Goal: Task Accomplishment & Management: Use online tool/utility

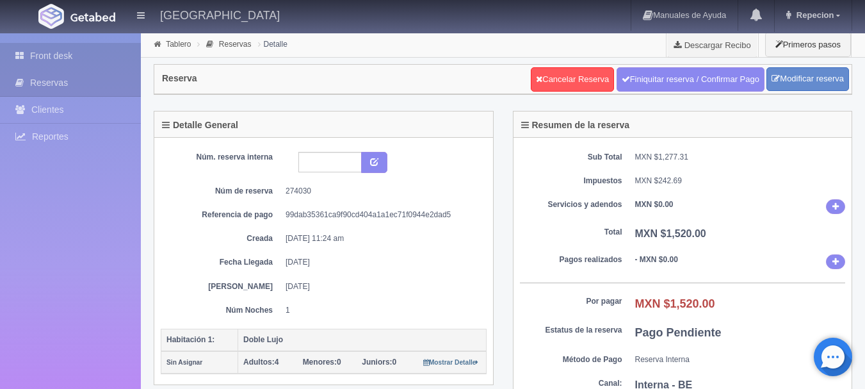
click at [81, 63] on link "Front desk" at bounding box center [70, 56] width 141 height 26
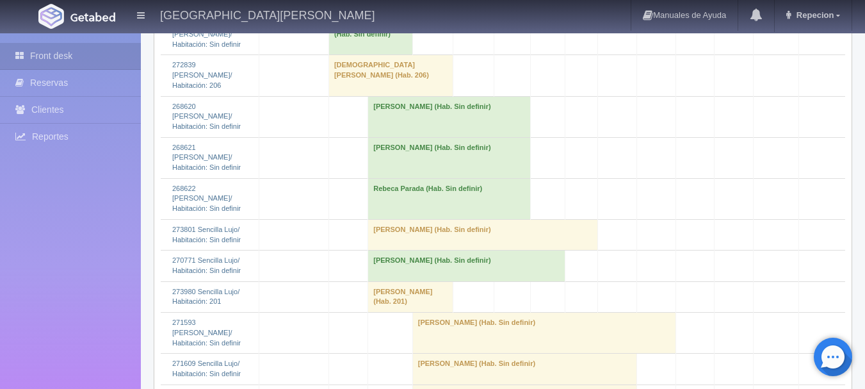
scroll to position [961, 0]
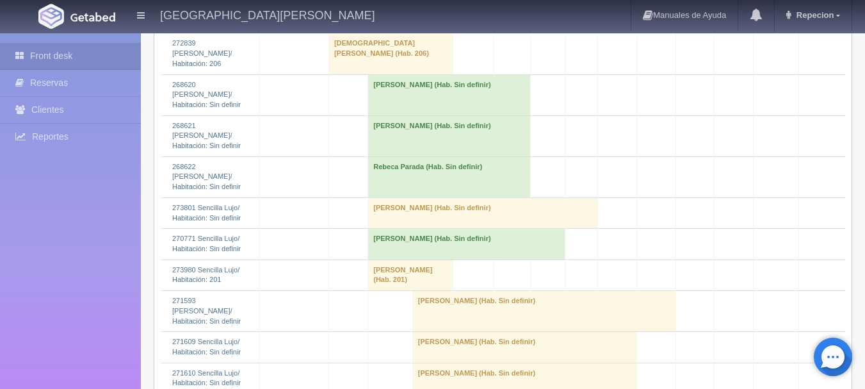
click at [383, 115] on td "Jose Ibarra (Hab. Sin definir)" at bounding box center [449, 135] width 163 height 41
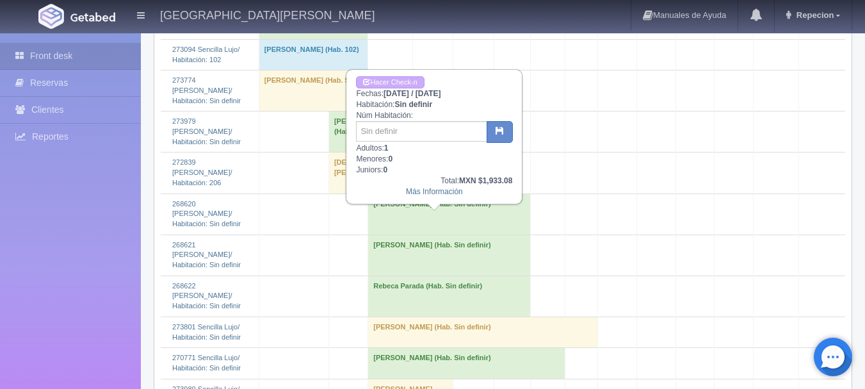
scroll to position [832, 0]
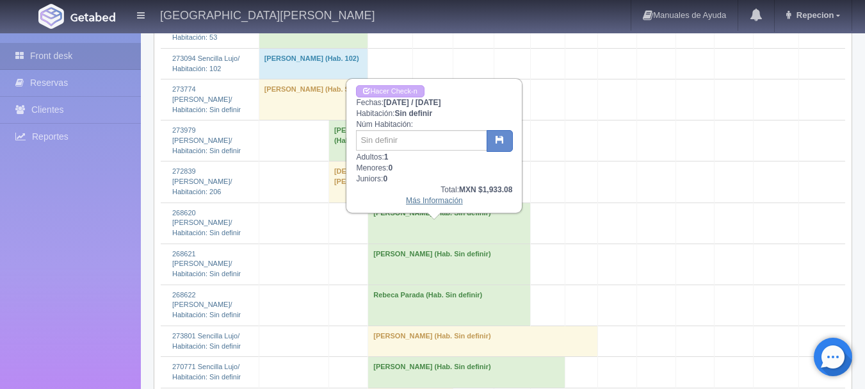
click at [439, 203] on link "Más Información" at bounding box center [434, 200] width 57 height 9
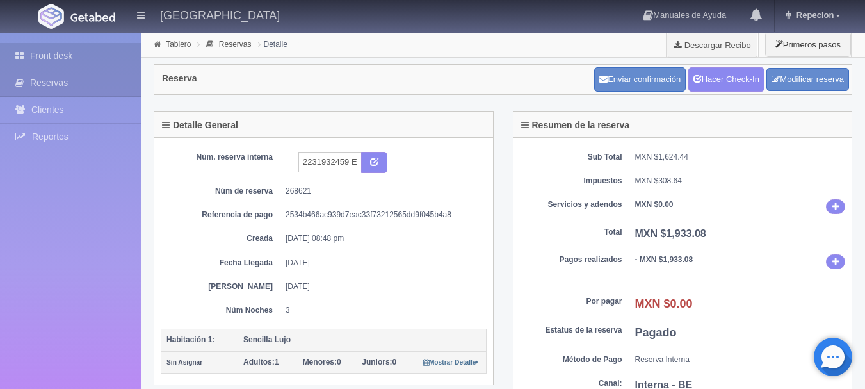
click at [54, 54] on link "Front desk" at bounding box center [70, 56] width 141 height 26
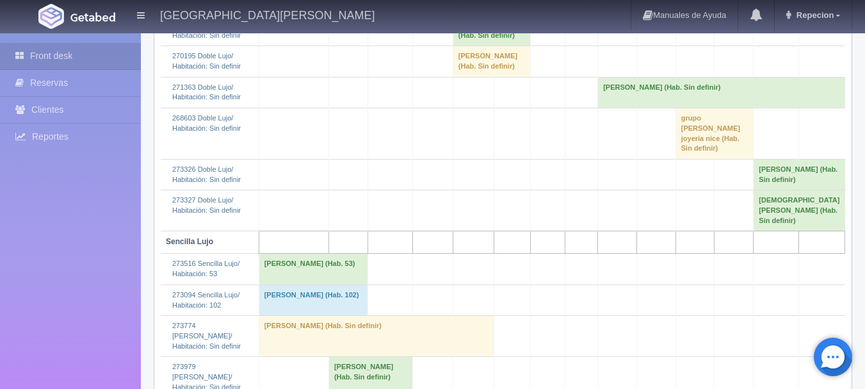
scroll to position [768, 0]
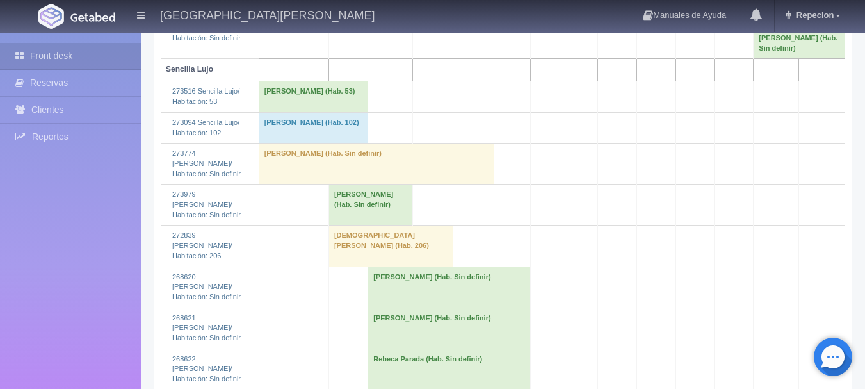
click at [372, 348] on td "Rebeca Parada (Hab. Sin definir)" at bounding box center [449, 368] width 163 height 41
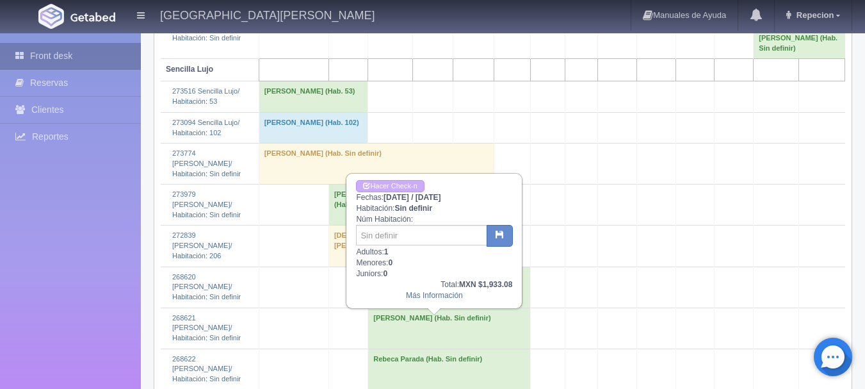
click at [64, 56] on link "Front desk" at bounding box center [70, 56] width 141 height 26
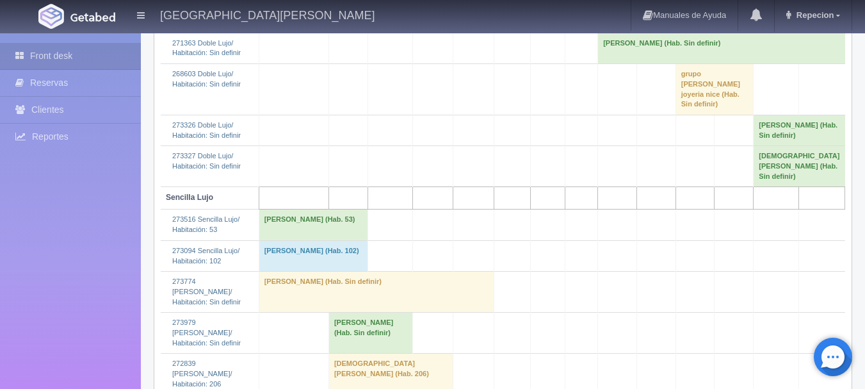
scroll to position [961, 0]
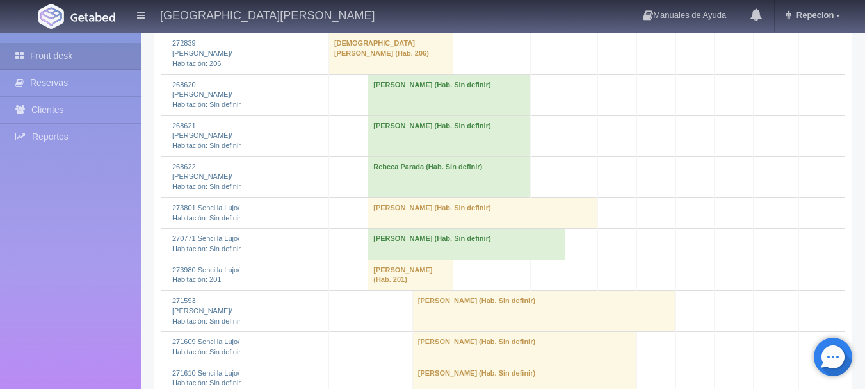
click at [405, 156] on td "Rebeca Parada (Hab. Sin definir)" at bounding box center [449, 176] width 163 height 41
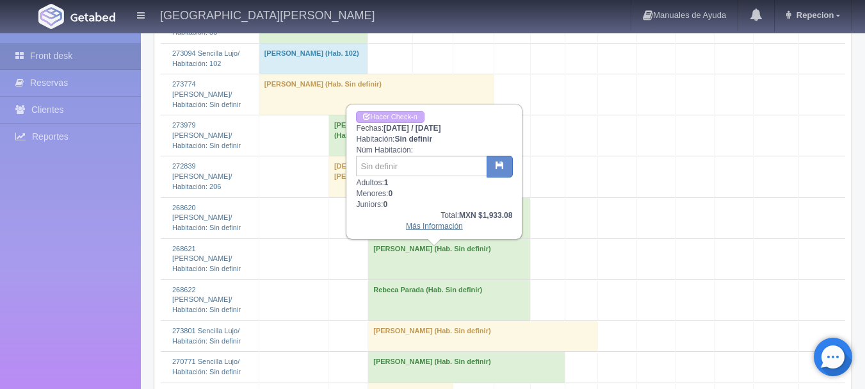
scroll to position [832, 0]
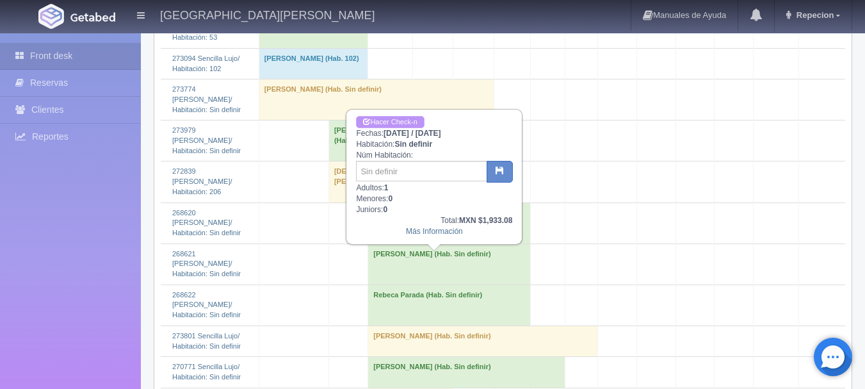
click at [397, 120] on link "Hacer Check-n" at bounding box center [390, 122] width 68 height 12
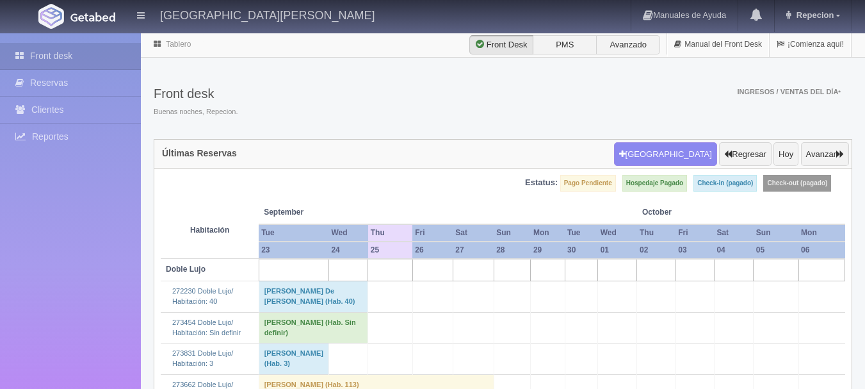
scroll to position [832, 0]
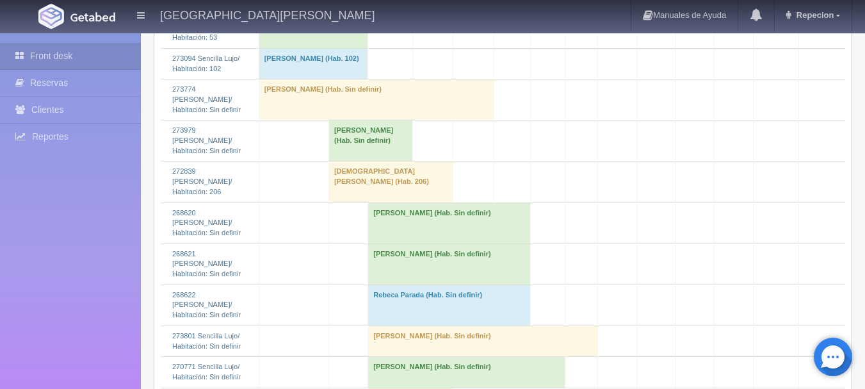
click at [407, 284] on td "Rebeca Parada (Hab. Sin definir)" at bounding box center [449, 304] width 163 height 41
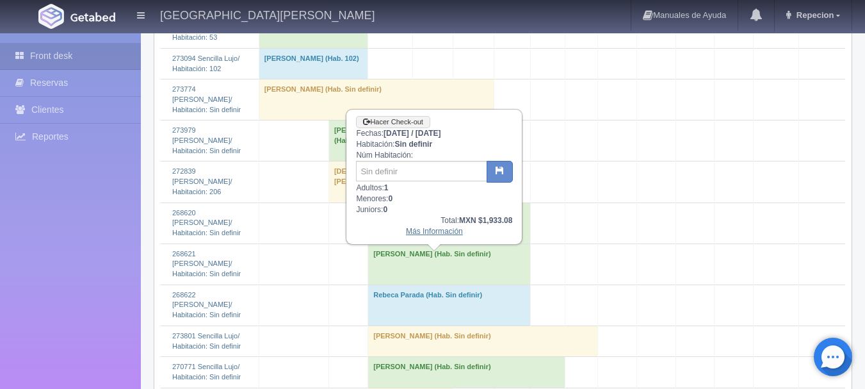
click at [428, 234] on link "Más Información" at bounding box center [434, 231] width 57 height 9
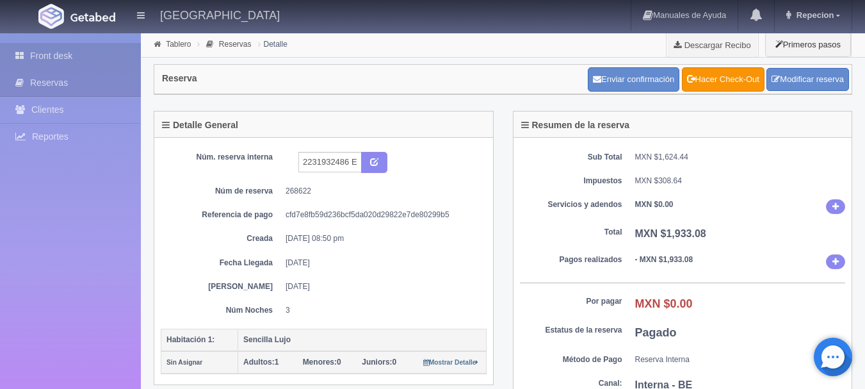
click at [40, 51] on link "Front desk" at bounding box center [70, 56] width 141 height 26
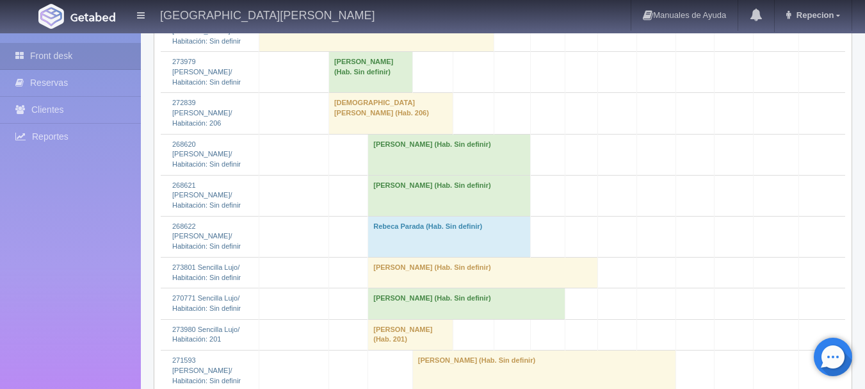
scroll to position [896, 0]
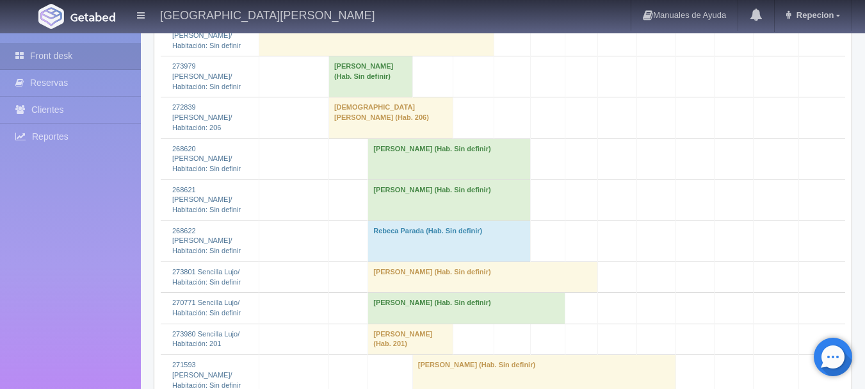
click at [394, 150] on td "[PERSON_NAME] (Hab. Sin definir)" at bounding box center [449, 158] width 163 height 41
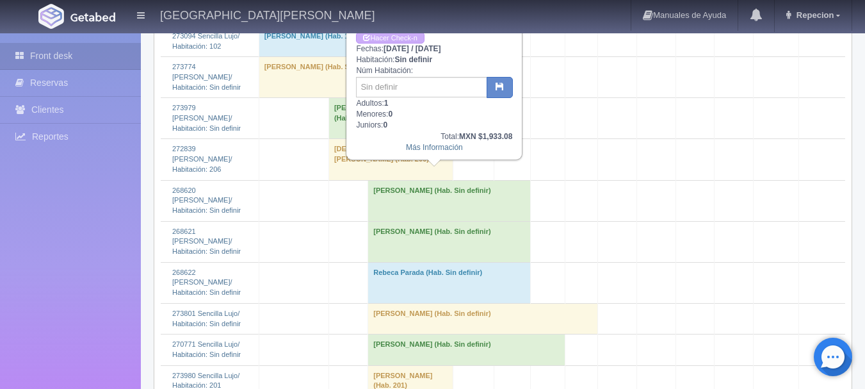
scroll to position [832, 0]
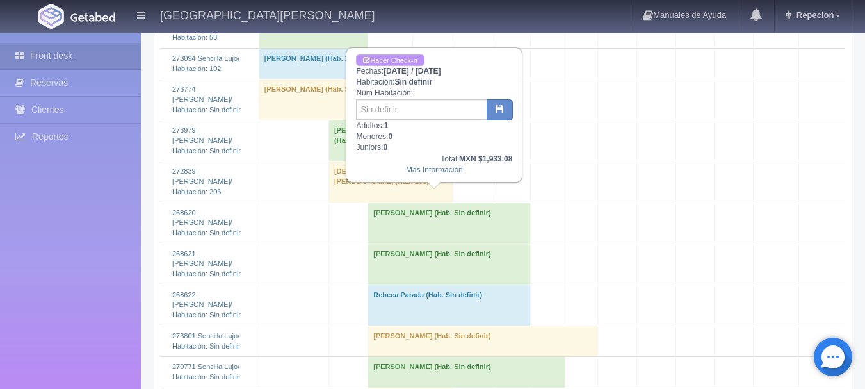
click at [405, 59] on link "Hacer Check-n" at bounding box center [390, 60] width 68 height 12
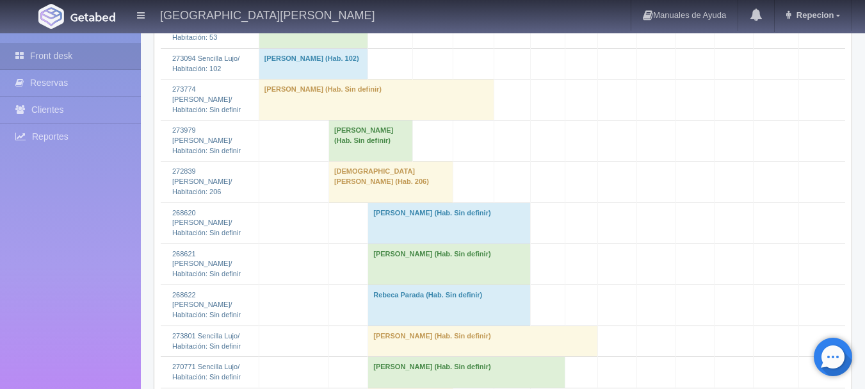
scroll to position [832, 0]
click at [418, 216] on td "Juan Pedro Guzman (Hab. Sin definir)" at bounding box center [449, 222] width 163 height 41
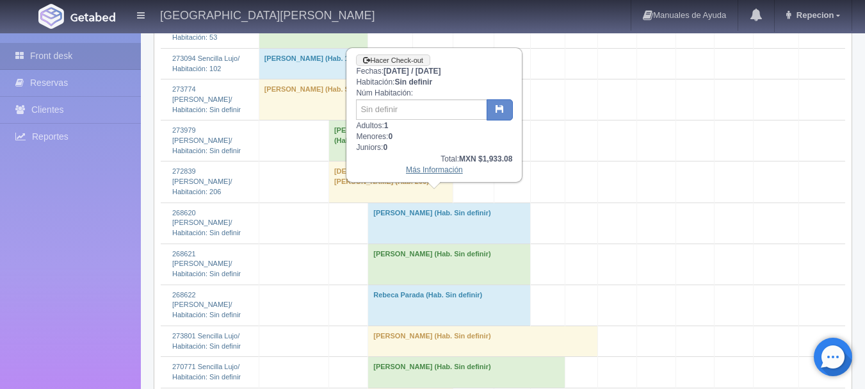
click at [424, 171] on link "Más Información" at bounding box center [434, 169] width 57 height 9
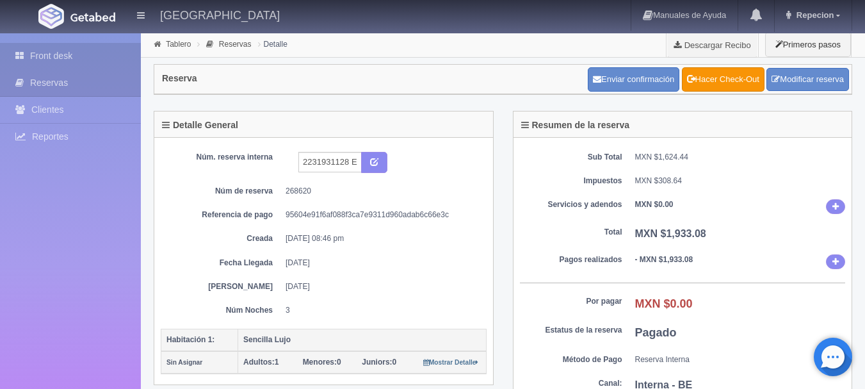
click at [50, 56] on link "Front desk" at bounding box center [70, 56] width 141 height 26
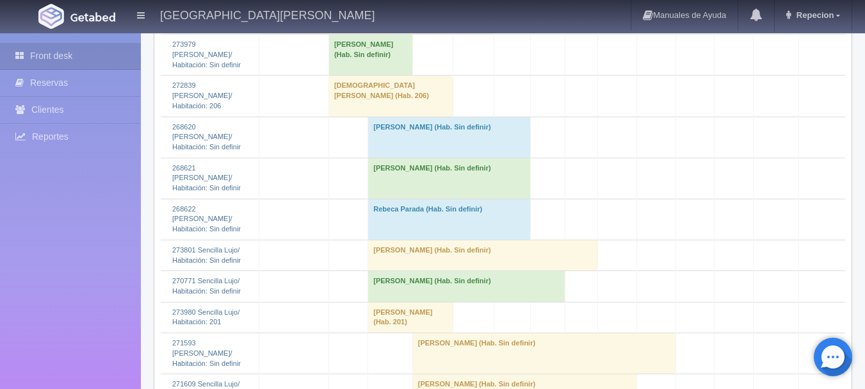
scroll to position [896, 0]
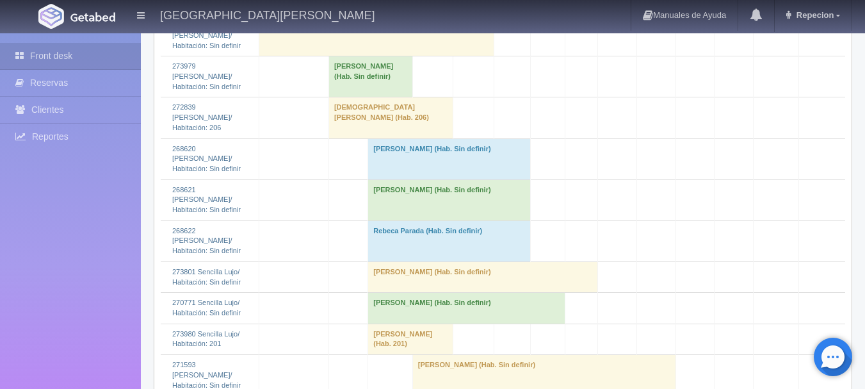
click at [409, 179] on td "[PERSON_NAME] (Hab. Sin definir)" at bounding box center [449, 199] width 163 height 41
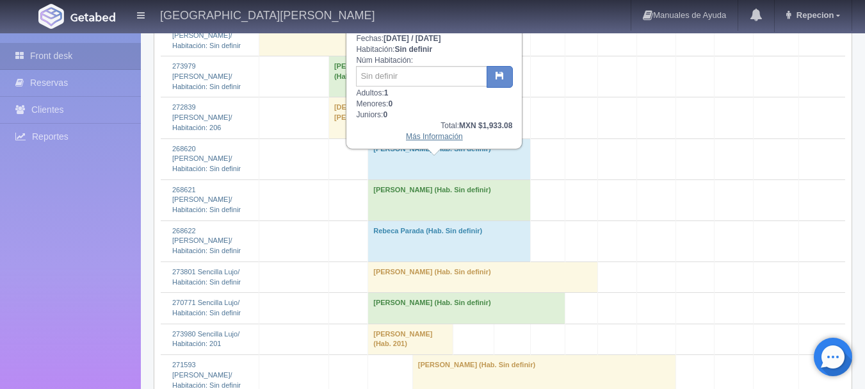
click at [434, 140] on link "Más Información" at bounding box center [434, 136] width 57 height 9
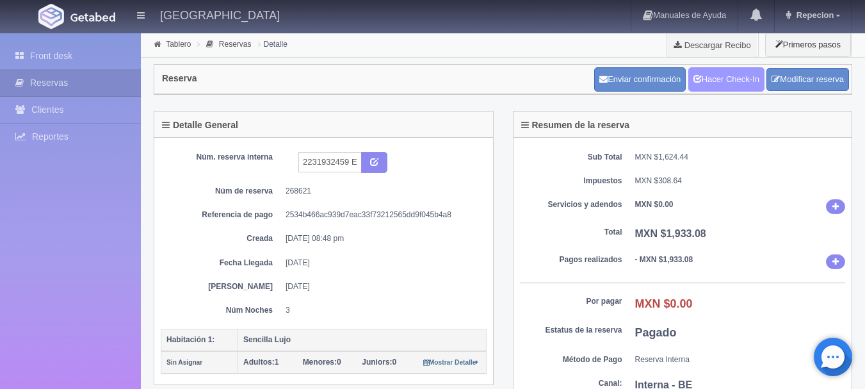
click at [713, 76] on link "Hacer Check-In" at bounding box center [726, 79] width 76 height 24
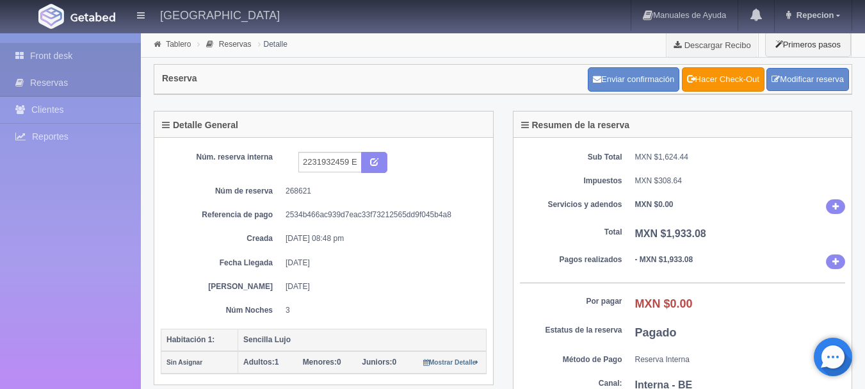
click at [65, 54] on link "Front desk" at bounding box center [70, 56] width 141 height 26
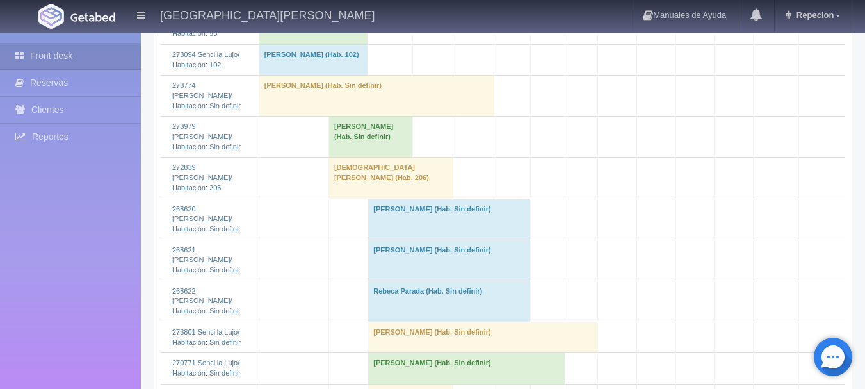
scroll to position [832, 0]
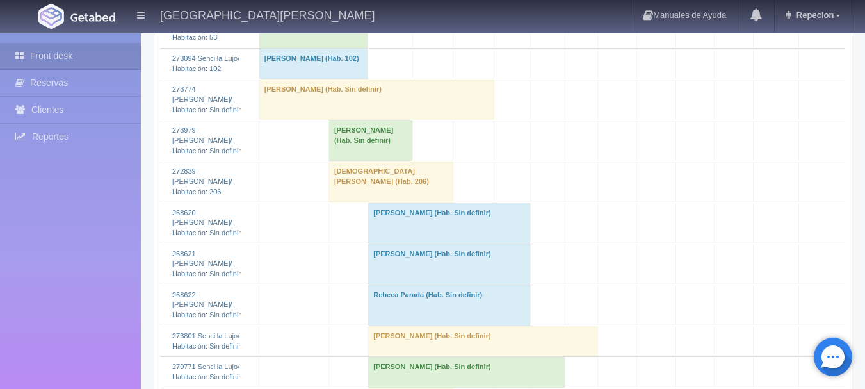
click at [400, 219] on td "[PERSON_NAME] (Hab. Sin definir)" at bounding box center [449, 222] width 163 height 41
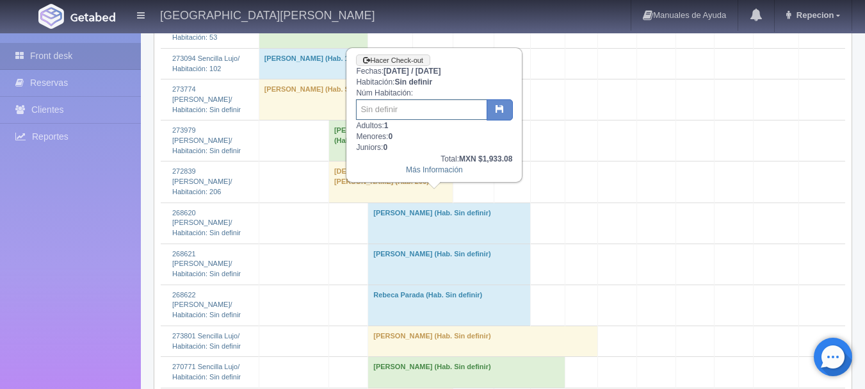
click at [399, 111] on input "text" at bounding box center [421, 109] width 131 height 20
type input "103"
click at [494, 109] on button "button" at bounding box center [500, 110] width 26 height 22
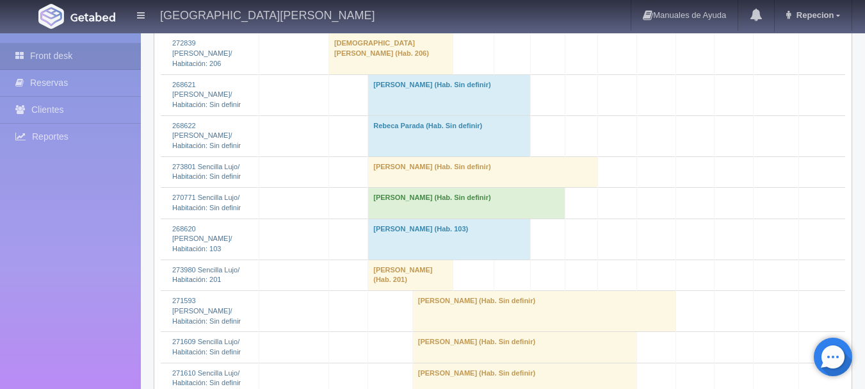
scroll to position [896, 0]
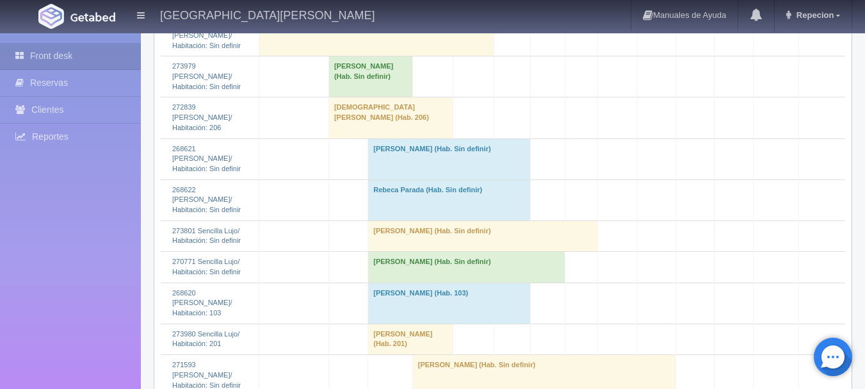
click at [389, 151] on td "Jose Ibarra (Hab. Sin definir)" at bounding box center [449, 158] width 163 height 41
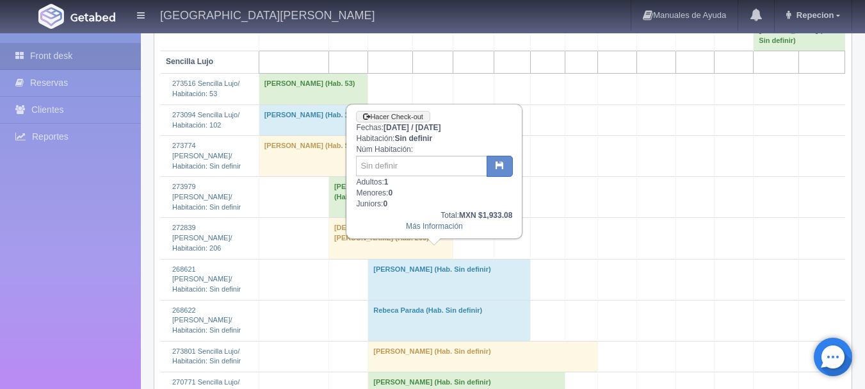
scroll to position [768, 0]
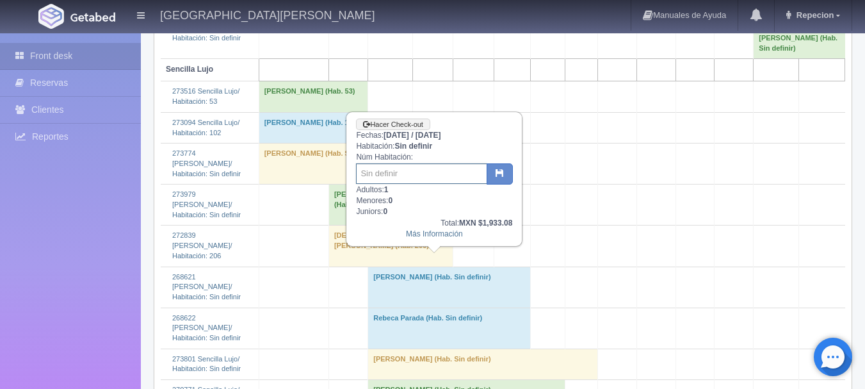
click at [385, 170] on input "text" at bounding box center [421, 173] width 131 height 20
type input "101"
click at [496, 179] on button "button" at bounding box center [500, 174] width 26 height 22
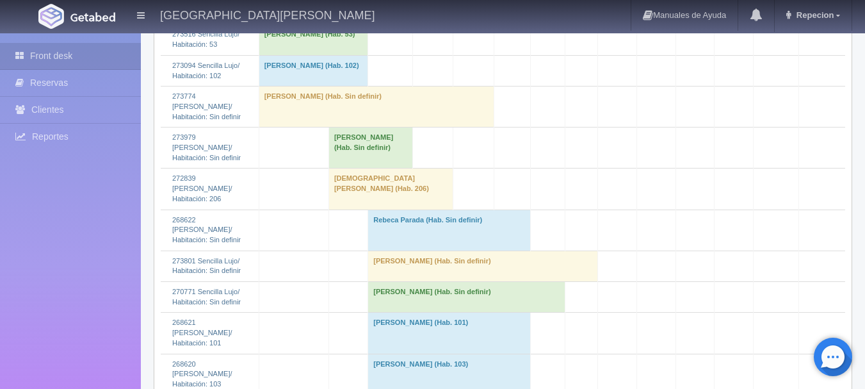
scroll to position [832, 0]
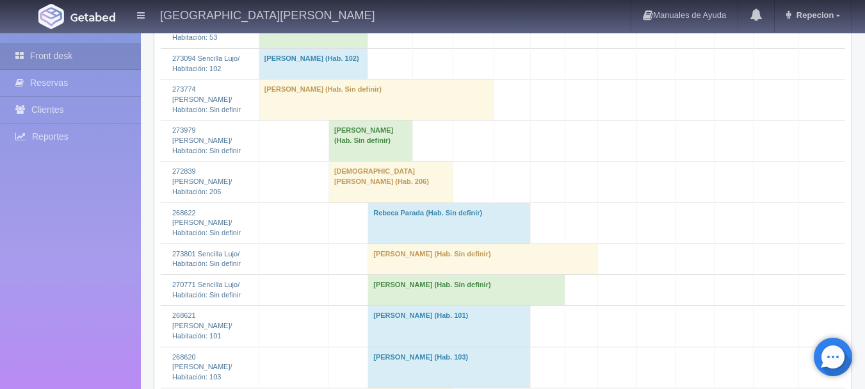
click at [398, 211] on td "Rebeca Parada (Hab. Sin definir)" at bounding box center [449, 222] width 163 height 41
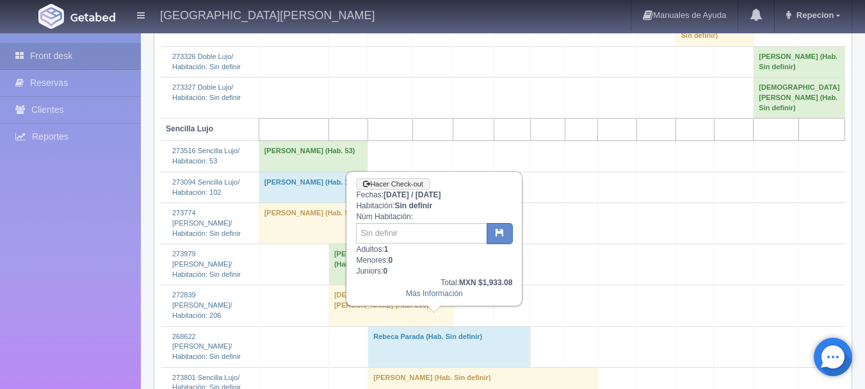
scroll to position [704, 0]
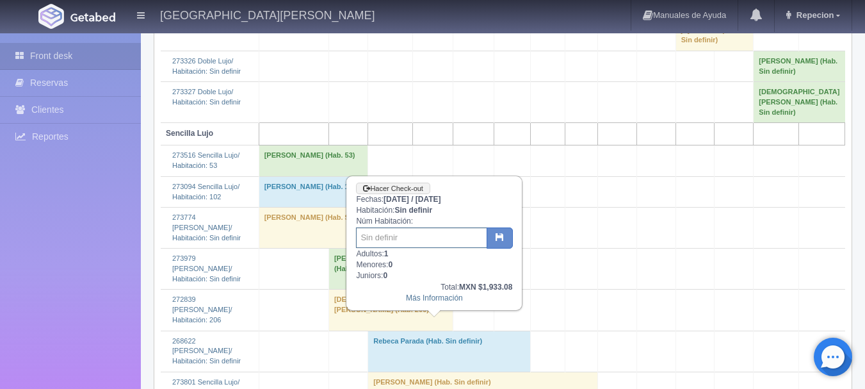
click at [394, 238] on input "text" at bounding box center [421, 237] width 131 height 20
type input "102"
click at [506, 234] on button "button" at bounding box center [500, 238] width 26 height 22
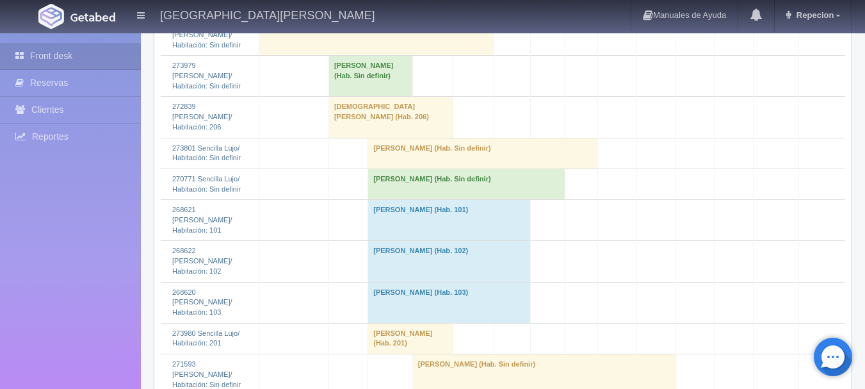
scroll to position [896, 0]
